Goal: Obtain resource: Download file/media

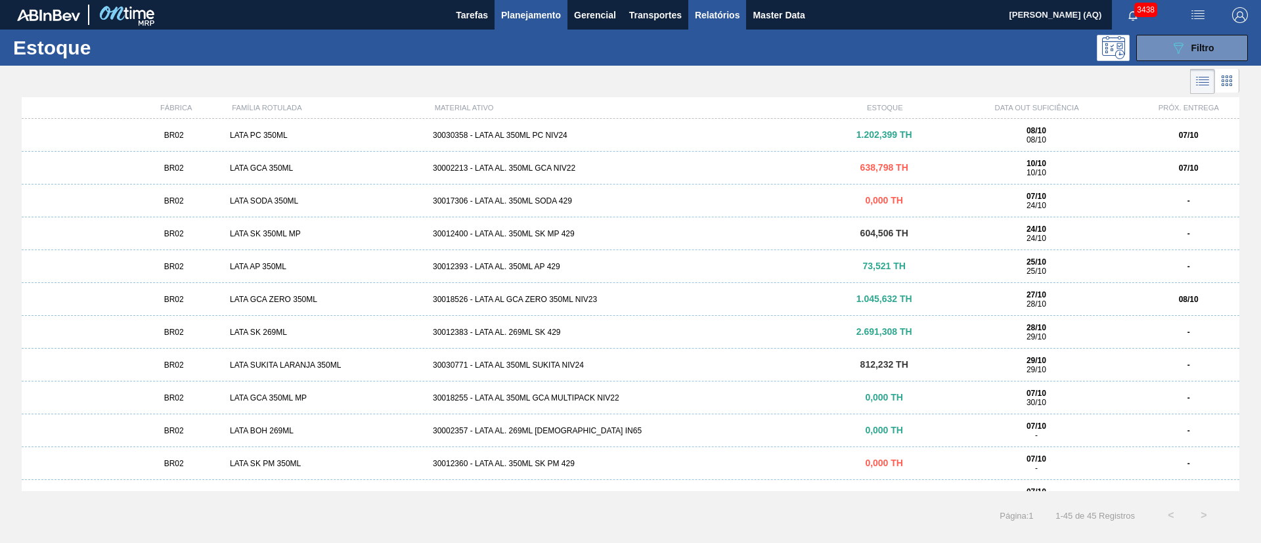
click at [745, 18] on button "Relatórios" at bounding box center [717, 15] width 58 height 30
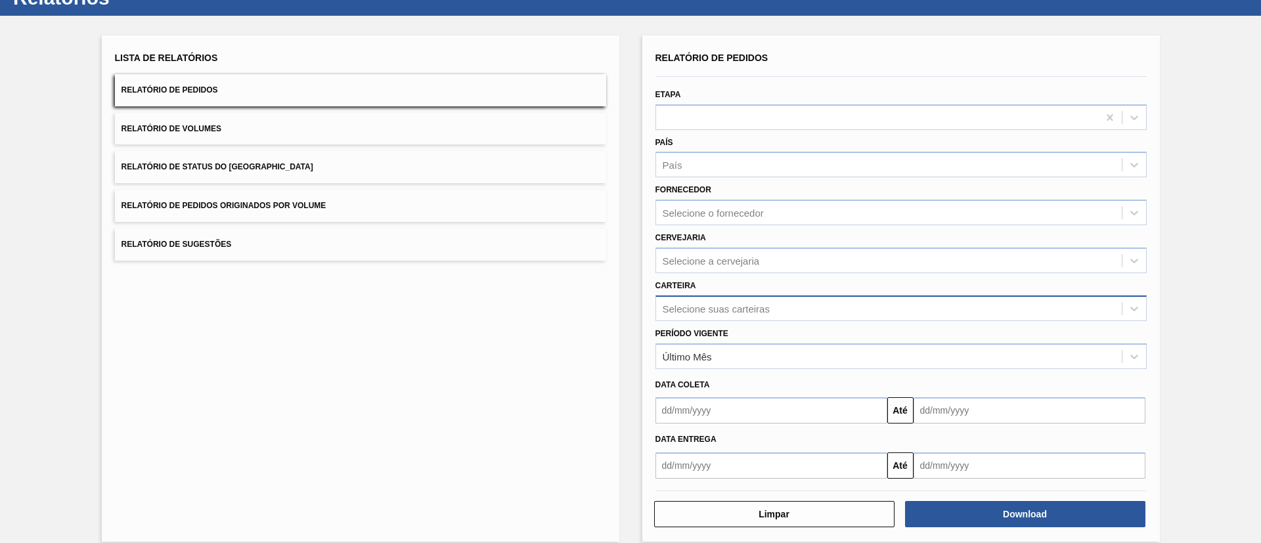
scroll to position [65, 0]
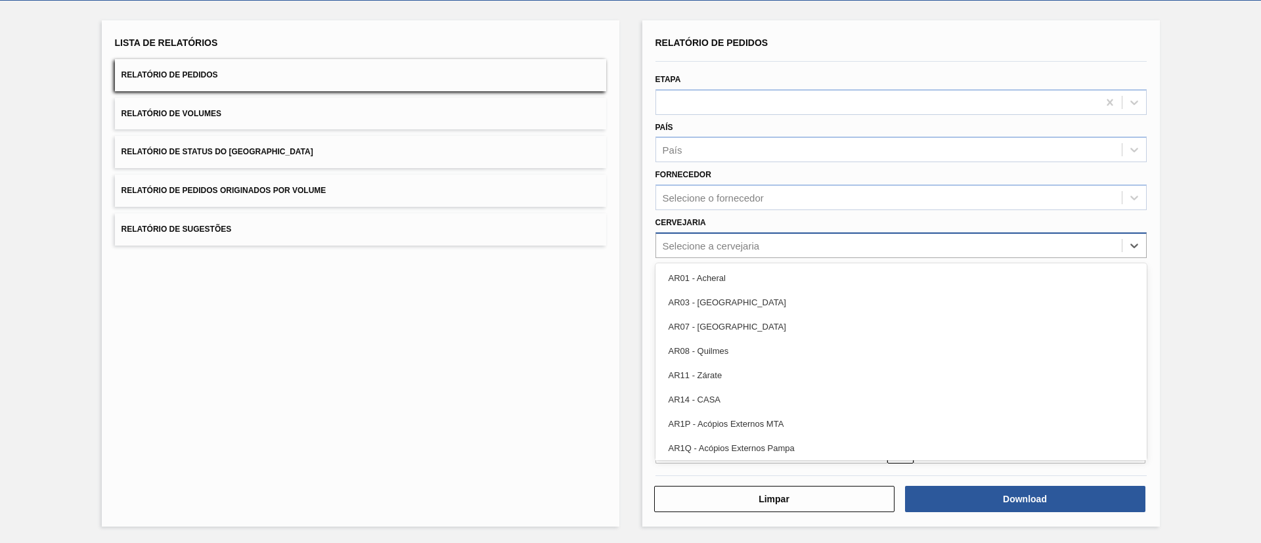
click at [734, 247] on div "Selecione a cervejaria" at bounding box center [711, 245] width 97 height 11
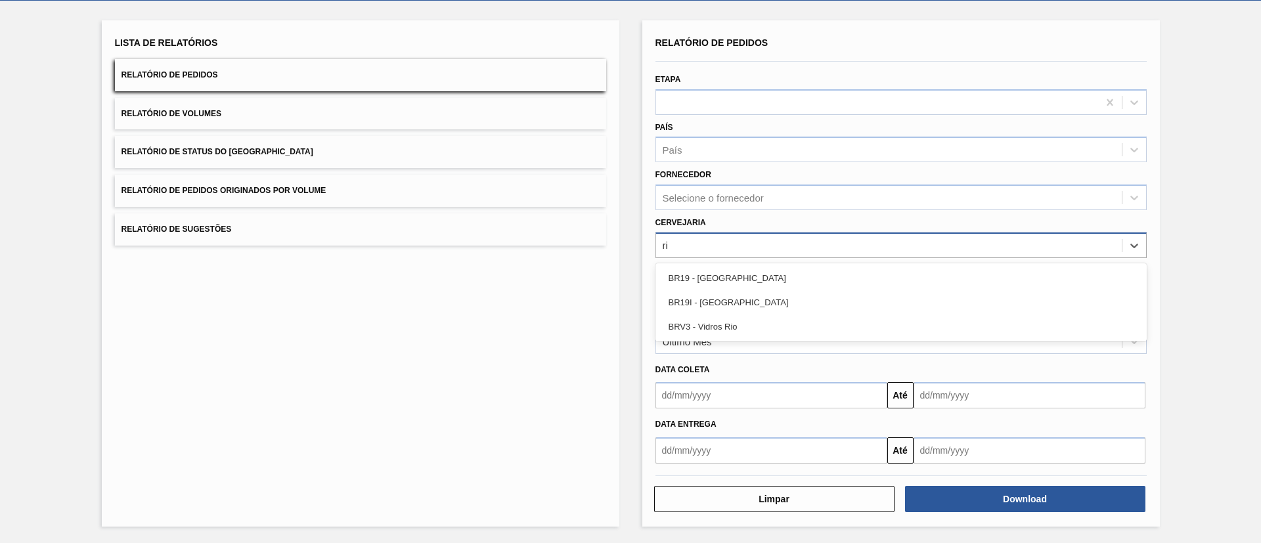
type input "r"
type input "nova"
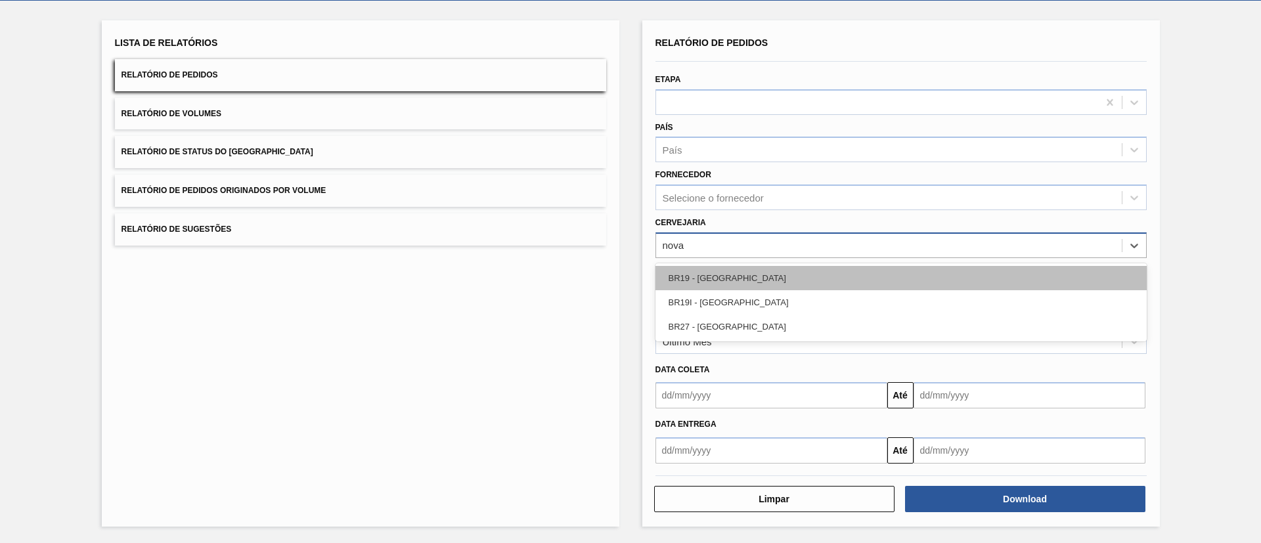
click at [755, 284] on div "BR19 - [GEOGRAPHIC_DATA]" at bounding box center [900, 278] width 491 height 24
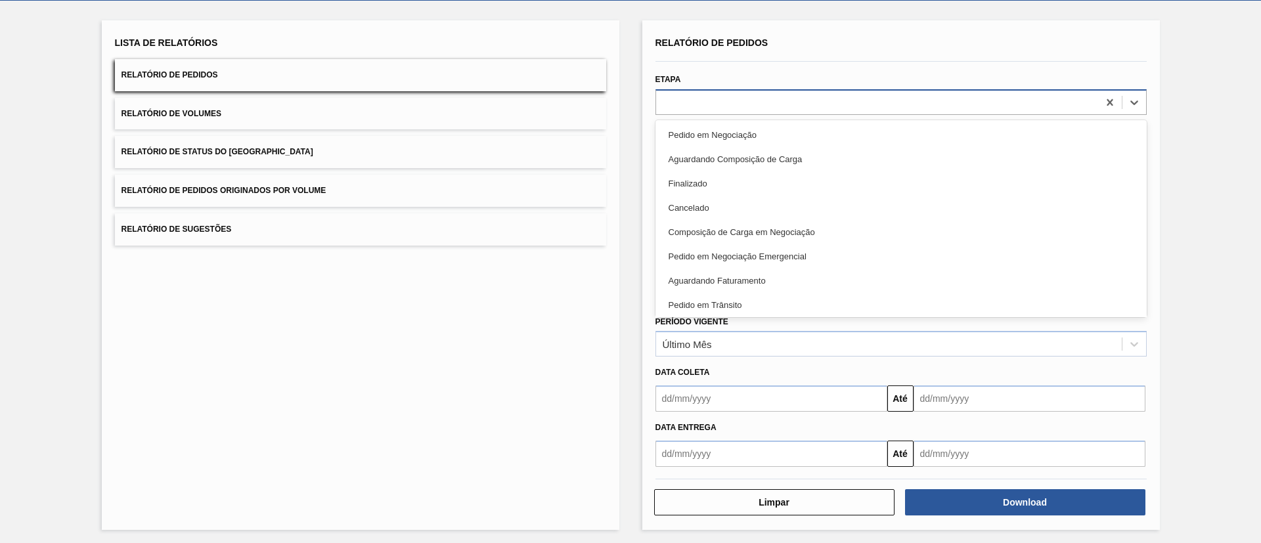
click at [784, 102] on div at bounding box center [877, 102] width 442 height 19
type input "aguarda"
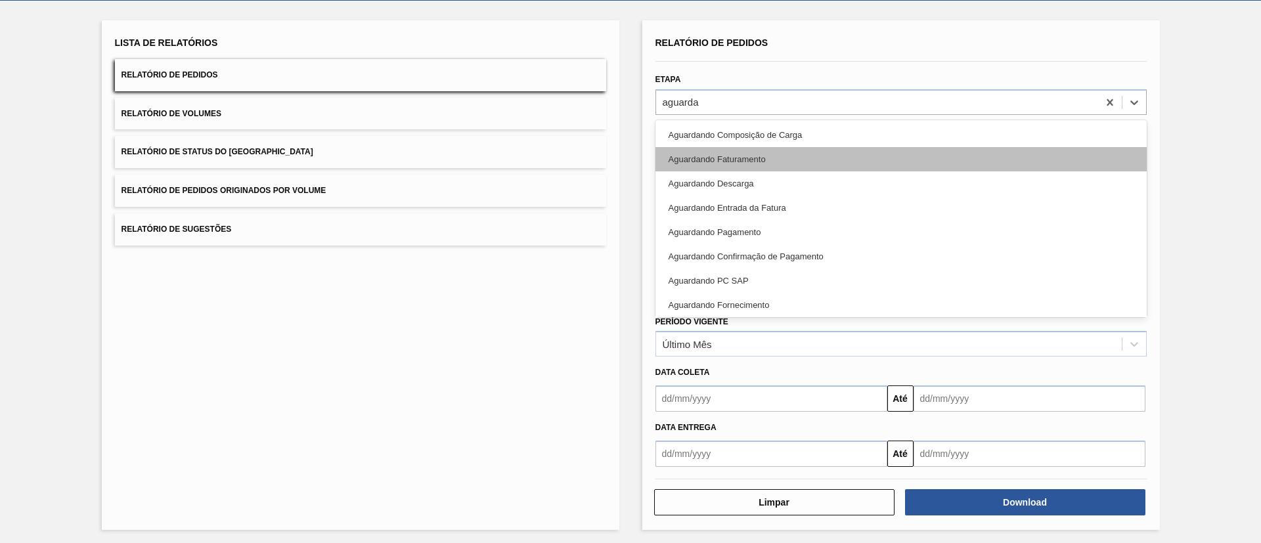
click at [811, 147] on div "Aguardando Faturamento" at bounding box center [900, 159] width 491 height 24
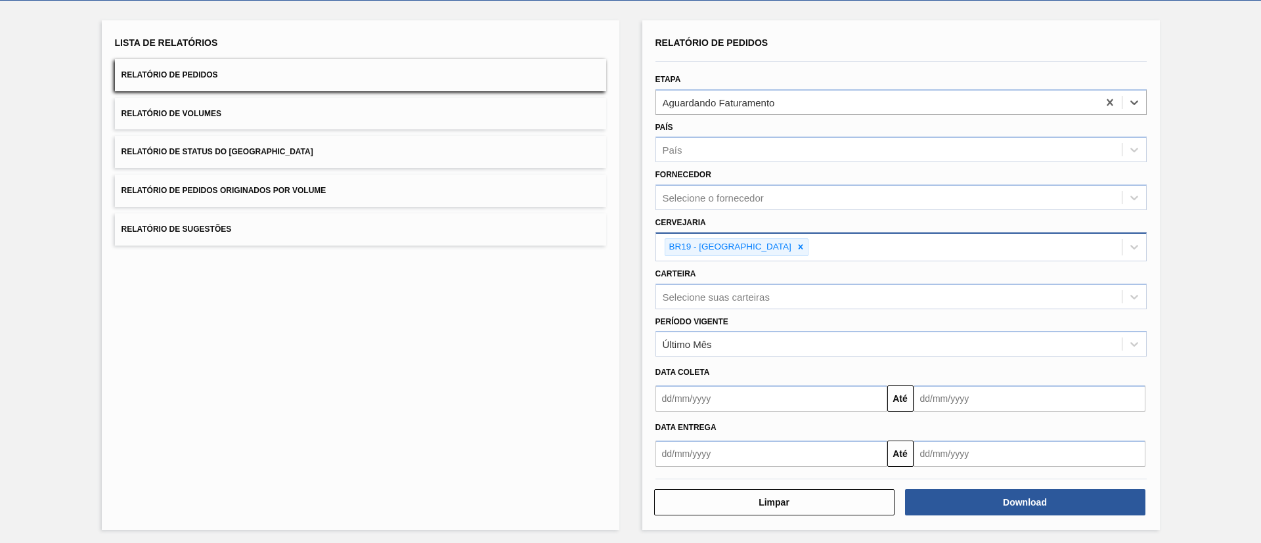
click at [978, 515] on button "Download" at bounding box center [1025, 502] width 240 height 26
